Goal: Information Seeking & Learning: Check status

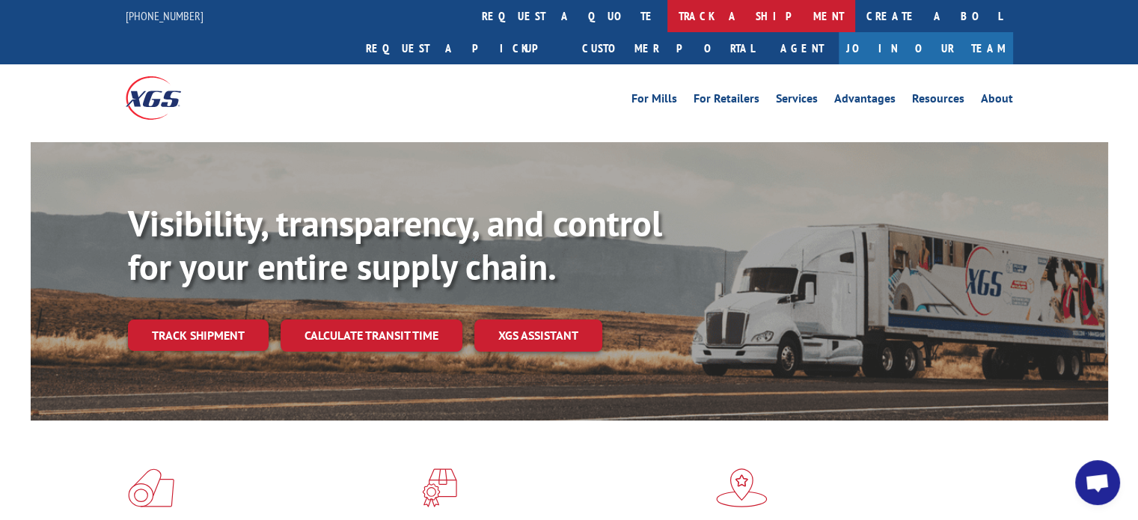
click at [667, 16] on link "track a shipment" at bounding box center [761, 16] width 188 height 32
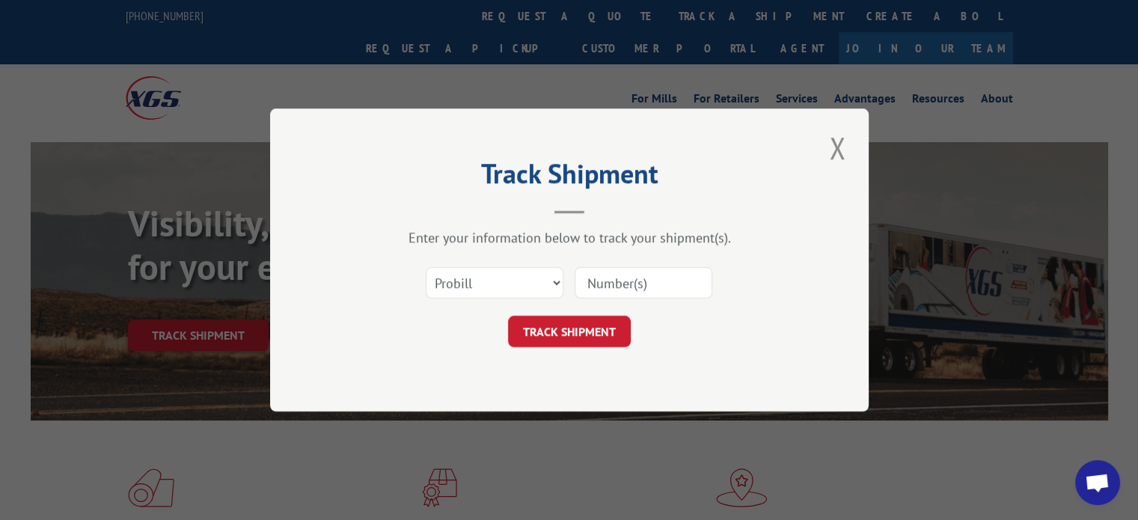
click at [656, 284] on input at bounding box center [644, 282] width 138 height 31
paste input "17103653"
type input "17103653"
click at [575, 331] on button "TRACK SHIPMENT" at bounding box center [569, 331] width 123 height 31
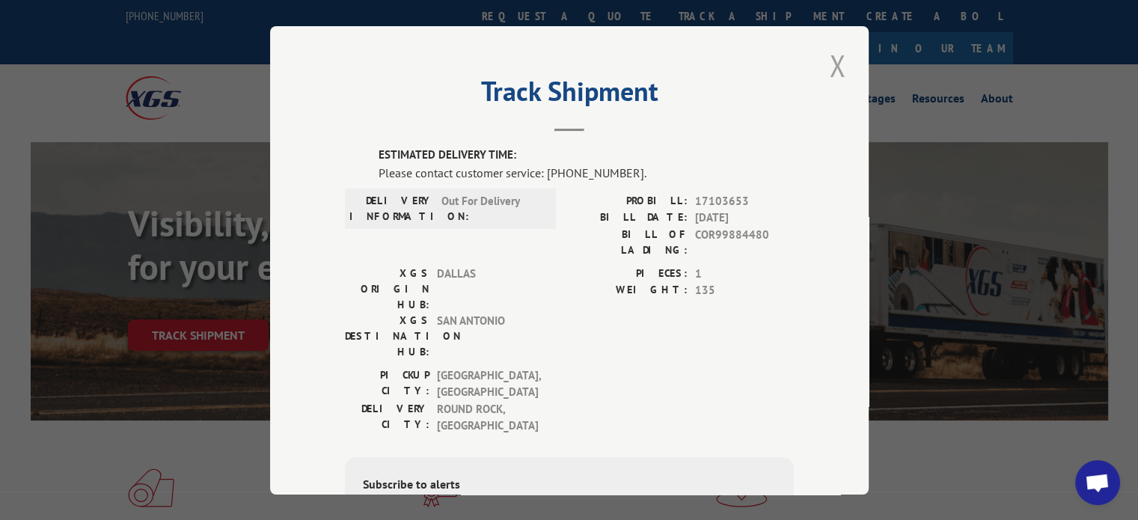
click at [832, 68] on button "Close modal" at bounding box center [837, 65] width 25 height 41
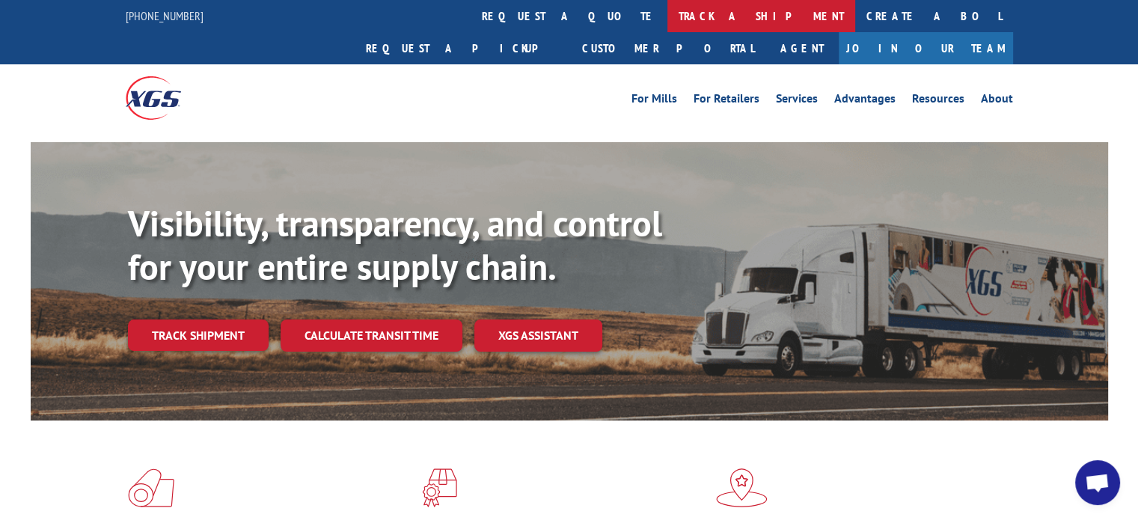
click at [667, 10] on link "track a shipment" at bounding box center [761, 16] width 188 height 32
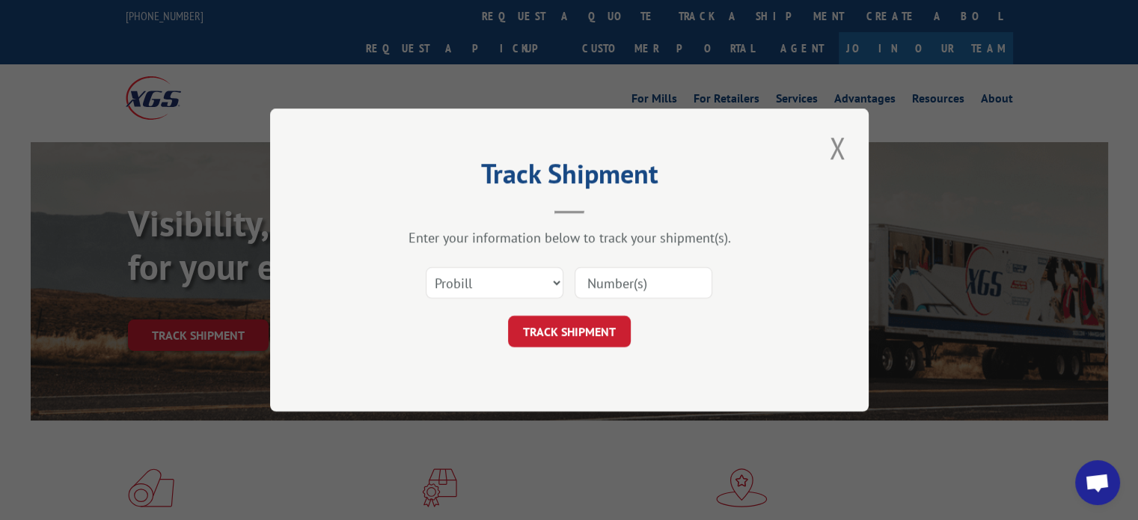
paste input "17409345"
click at [645, 284] on input "17409345" at bounding box center [644, 282] width 138 height 31
type input "17409345"
click at [584, 328] on button "TRACK SHIPMENT" at bounding box center [569, 331] width 123 height 31
